Goal: Task Accomplishment & Management: Complete application form

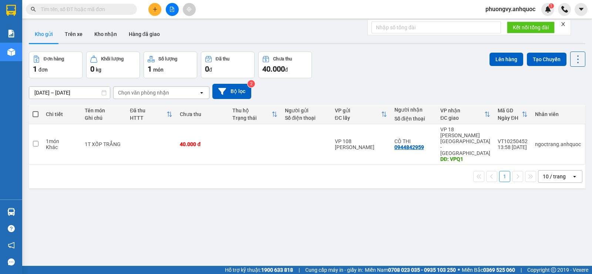
click at [94, 10] on input "text" at bounding box center [84, 9] width 87 height 8
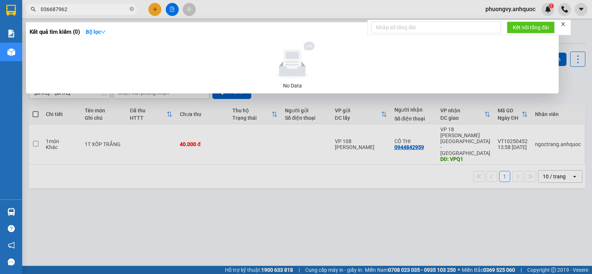
click at [54, 10] on input "036687962" at bounding box center [84, 9] width 87 height 8
type input "0366867962"
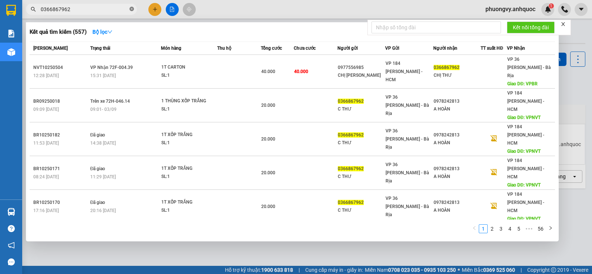
click at [133, 9] on icon "close-circle" at bounding box center [132, 9] width 4 height 4
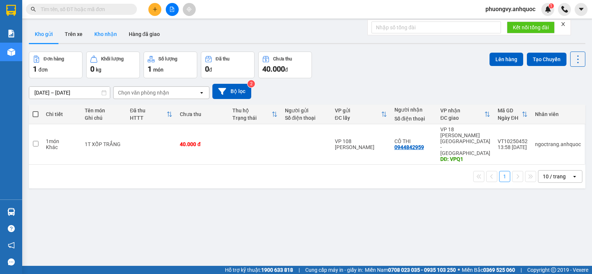
click at [97, 36] on button "Kho nhận" at bounding box center [105, 34] width 34 height 18
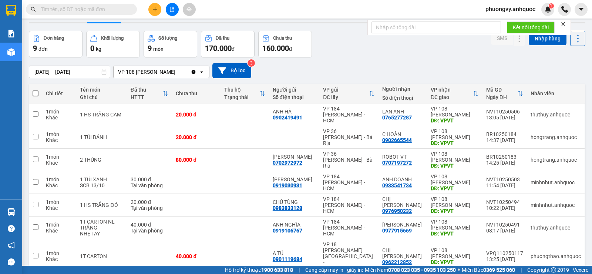
scroll to position [74, 0]
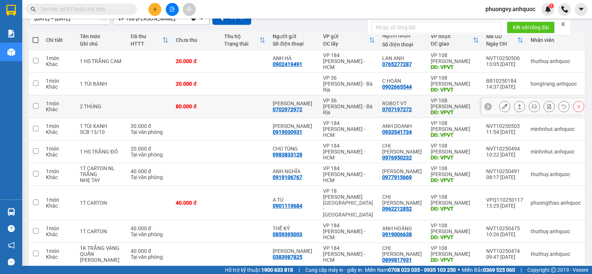
click at [397, 106] on div "0707197272" at bounding box center [397, 109] width 30 height 6
click at [502, 60] on icon at bounding box center [504, 60] width 5 height 5
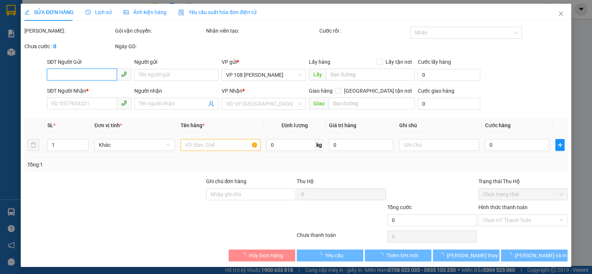
type input "0902419491"
type input "ANH HÀ"
type input "0765277287"
type input "LAN ANH"
type input "VPVT"
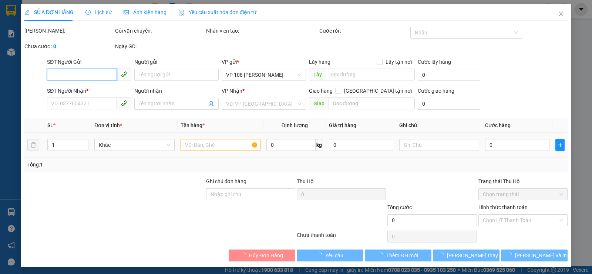
type input "20.000"
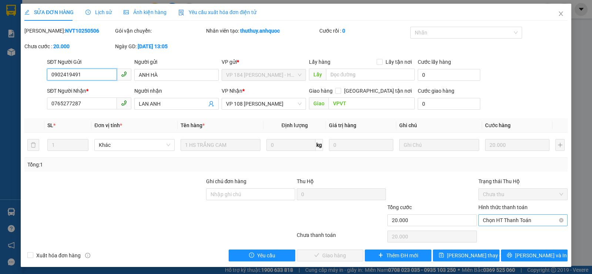
click at [494, 220] on span "Chọn HT Thanh Toán" at bounding box center [523, 219] width 80 height 11
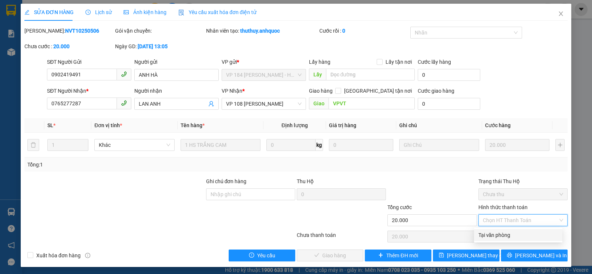
click at [492, 234] on div "Tại văn phòng" at bounding box center [519, 235] width 80 height 8
type input "0"
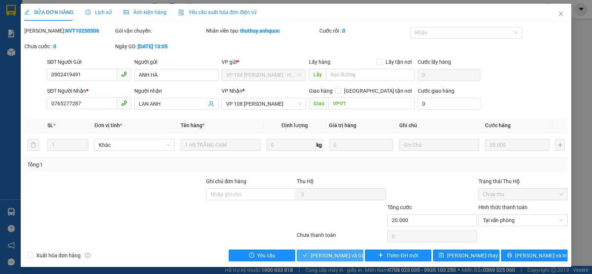
click at [333, 255] on span "[PERSON_NAME] và Giao hàng" at bounding box center [346, 255] width 71 height 8
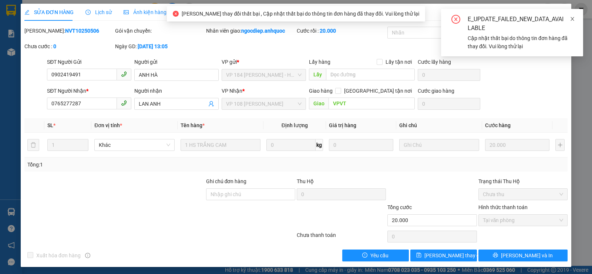
click at [571, 20] on icon "close" at bounding box center [572, 18] width 5 height 5
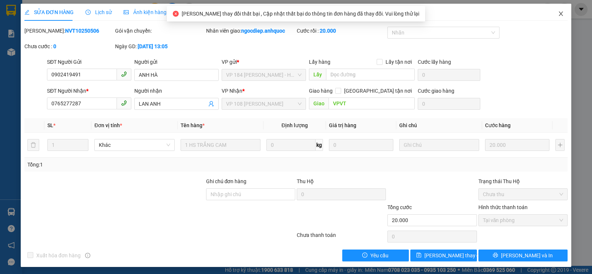
click at [558, 13] on icon "close" at bounding box center [561, 14] width 6 height 6
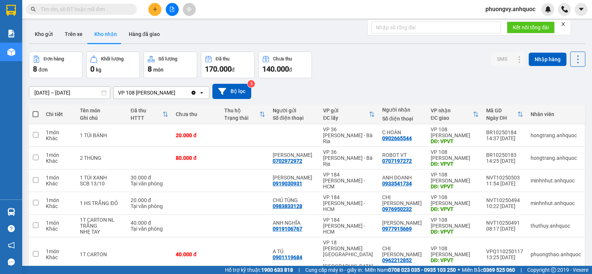
click at [88, 8] on input "text" at bounding box center [84, 9] width 87 height 8
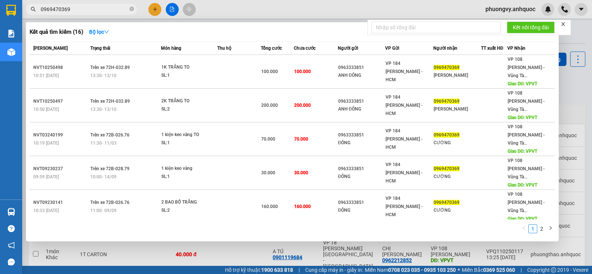
type input "0969470369"
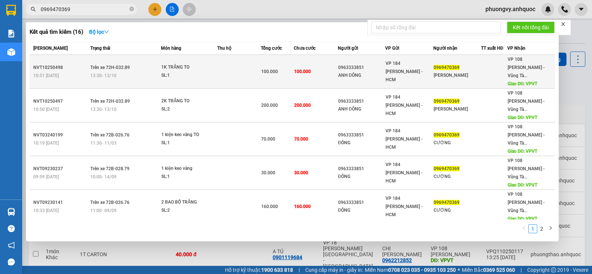
click at [134, 71] on div "13:30 [DATE]" at bounding box center [125, 75] width 71 height 8
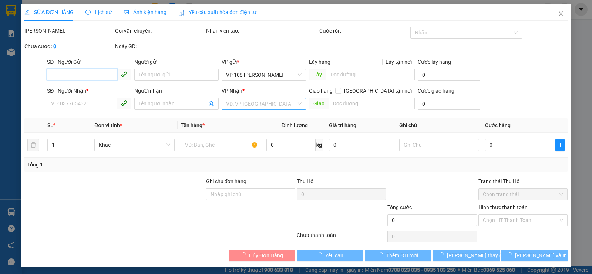
type input "0963333851"
type input "ANH ĐÔNG"
type input "0969470369"
type input "[PERSON_NAME]"
type input "VPVT"
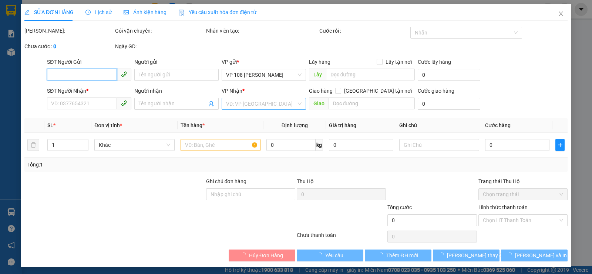
type input "100.000"
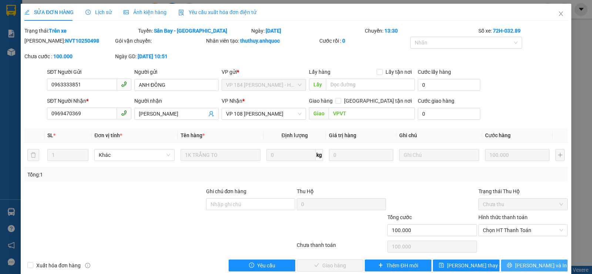
click at [534, 267] on span "[PERSON_NAME] và In" at bounding box center [541, 265] width 52 height 8
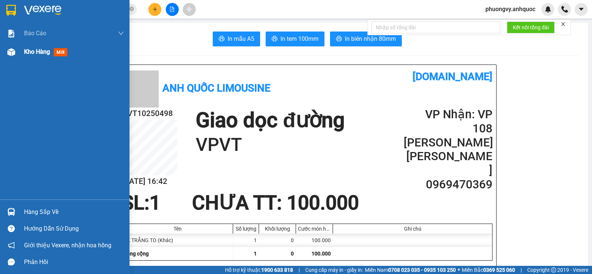
click at [16, 54] on div at bounding box center [11, 52] width 13 height 13
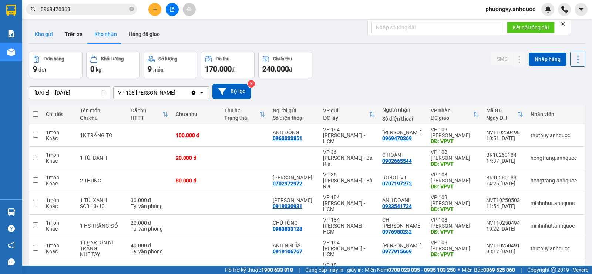
click at [48, 38] on button "Kho gửi" at bounding box center [44, 34] width 30 height 18
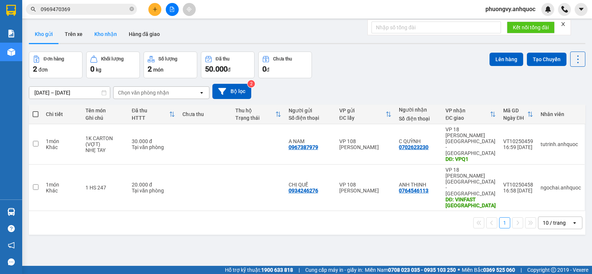
click at [110, 27] on button "Kho nhận" at bounding box center [105, 34] width 34 height 18
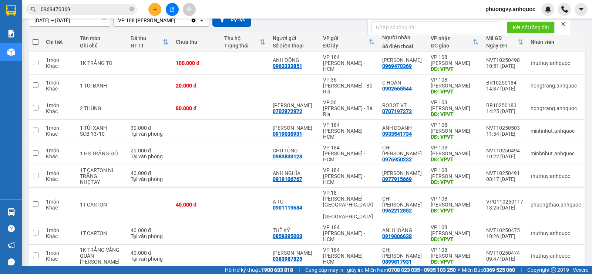
scroll to position [74, 0]
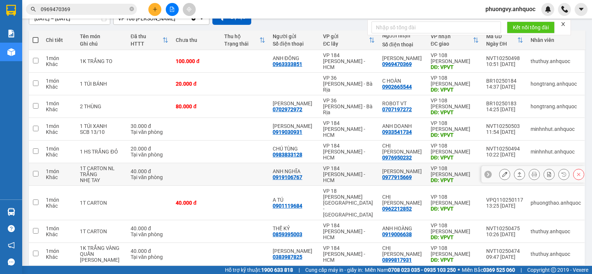
click at [500, 177] on button at bounding box center [505, 174] width 10 height 13
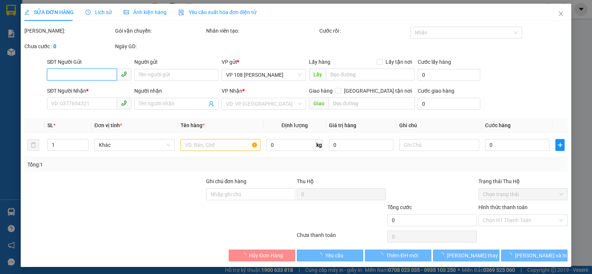
type input "0919106767"
type input "ANH NGHĨA"
type input "0977915669"
type input "[PERSON_NAME]"
type input "VPVT"
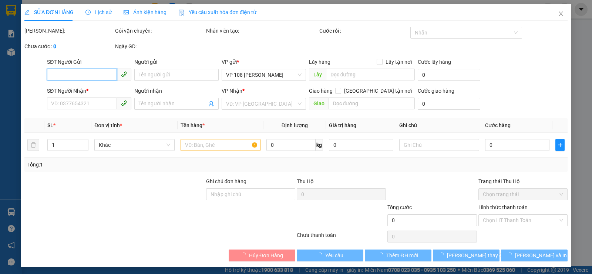
type input "TM 13/10 THỦY"
type input "40.000"
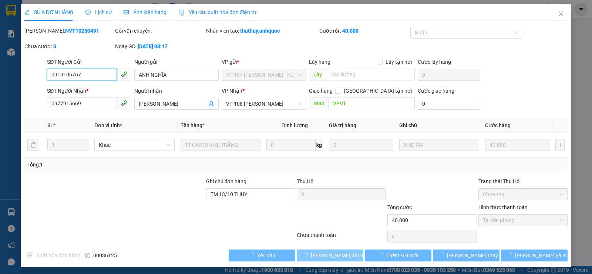
checkbox input "true"
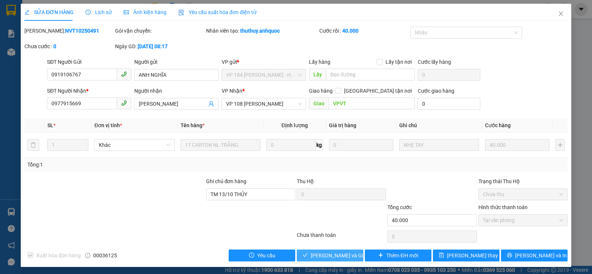
click at [340, 257] on span "[PERSON_NAME] và Giao hàng" at bounding box center [346, 255] width 71 height 8
